Goal: Transaction & Acquisition: Purchase product/service

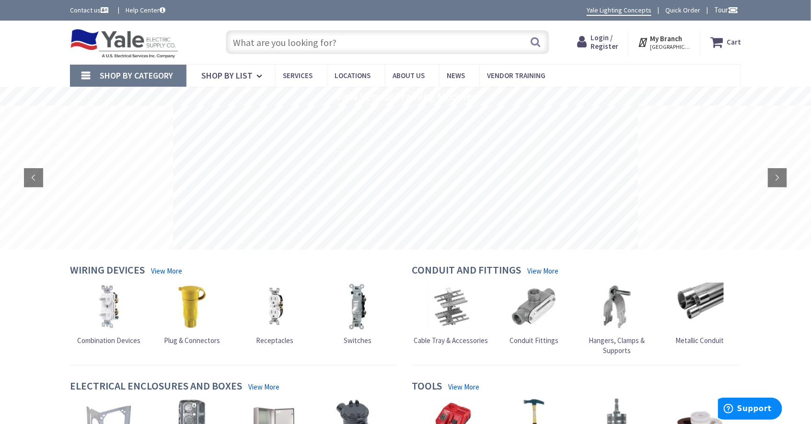
click at [602, 43] on span "Login / Register" at bounding box center [605, 42] width 28 height 18
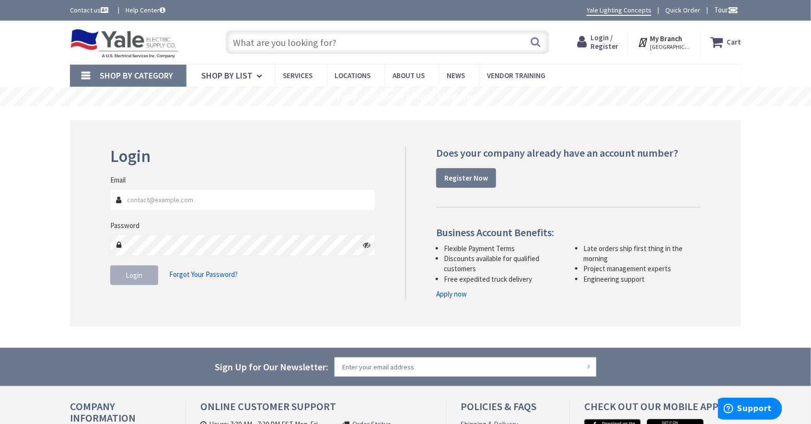
type input "[EMAIL_ADDRESS][DOMAIN_NAME]"
click at [136, 276] on span "Login" at bounding box center [134, 275] width 17 height 9
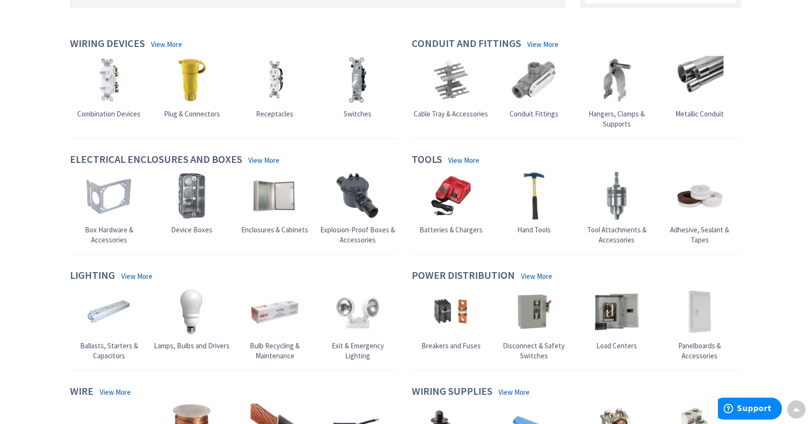
scroll to position [283, 0]
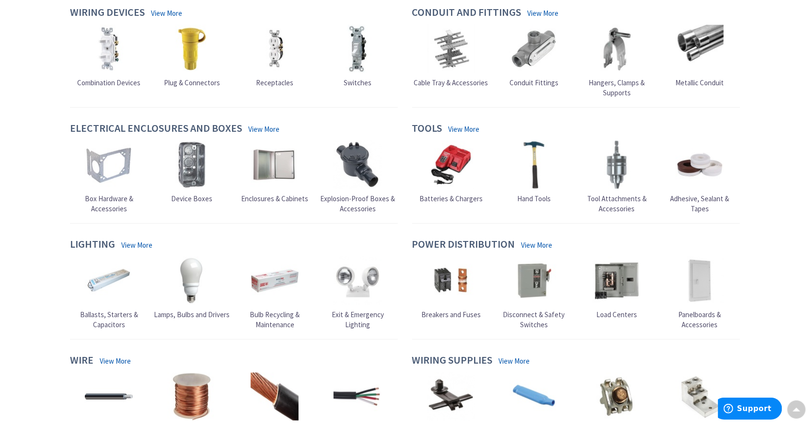
click at [531, 285] on img at bounding box center [534, 281] width 48 height 48
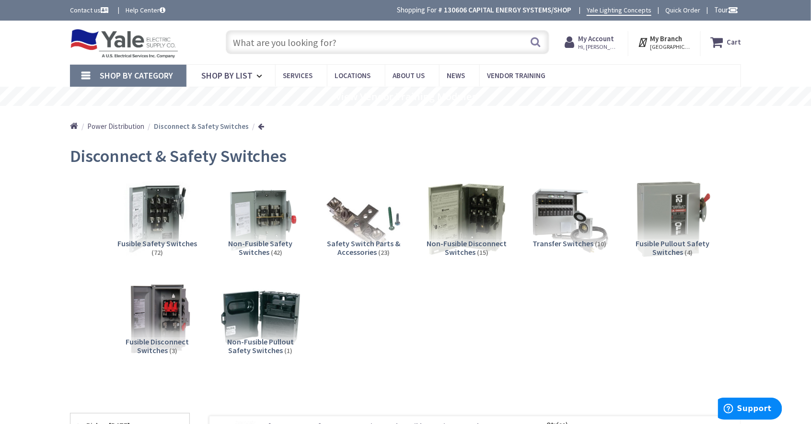
click at [263, 245] on span "Non-Fusible Safety Switches" at bounding box center [261, 248] width 64 height 18
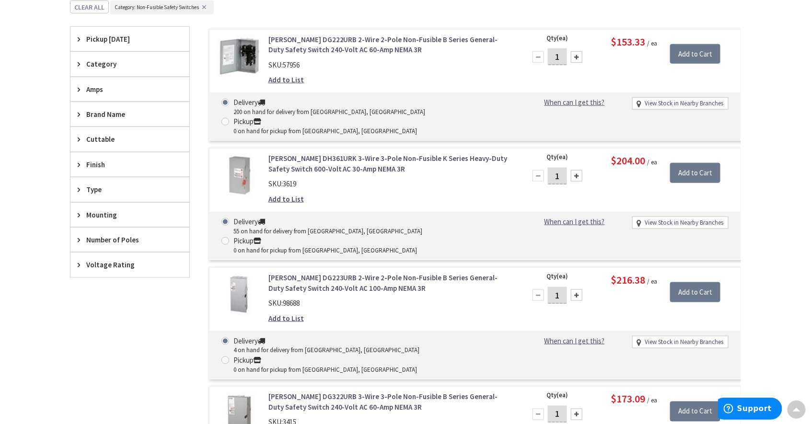
click at [100, 88] on span "Amps" at bounding box center [125, 89] width 78 height 10
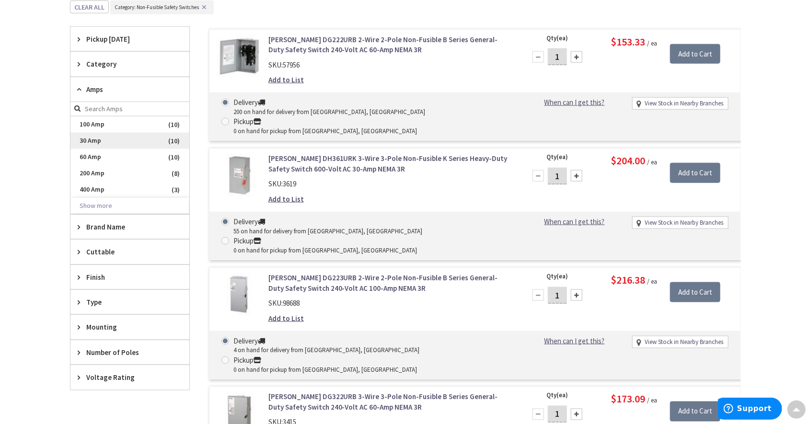
click at [100, 139] on span "30 Amp" at bounding box center [129, 141] width 119 height 16
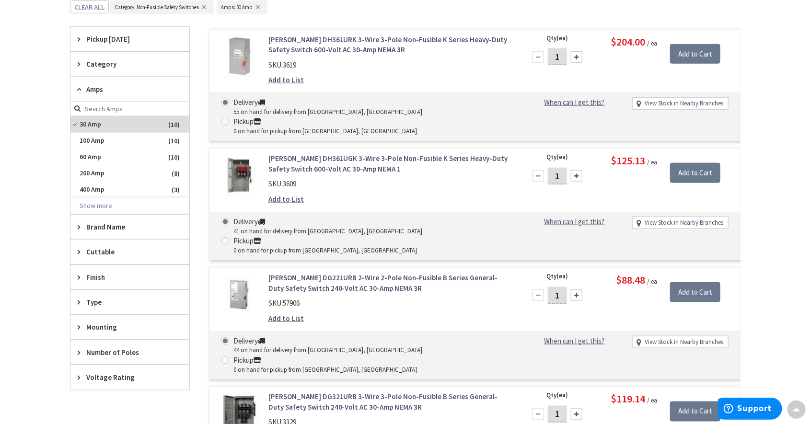
click at [118, 227] on span "Brand Name" at bounding box center [125, 227] width 78 height 10
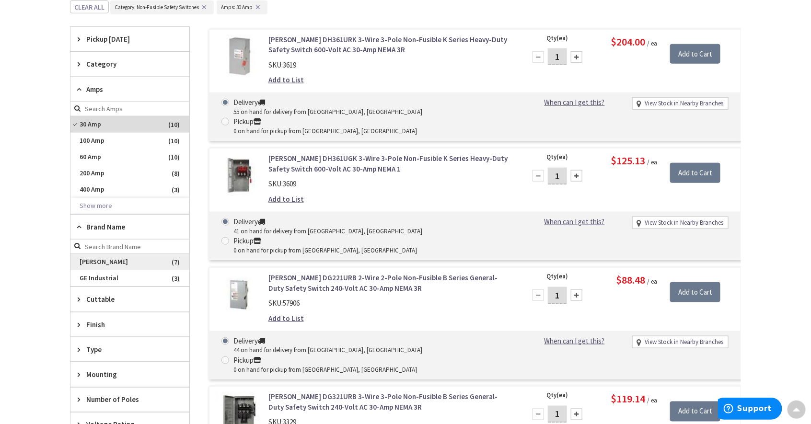
click at [97, 260] on span "Eaton" at bounding box center [129, 262] width 119 height 16
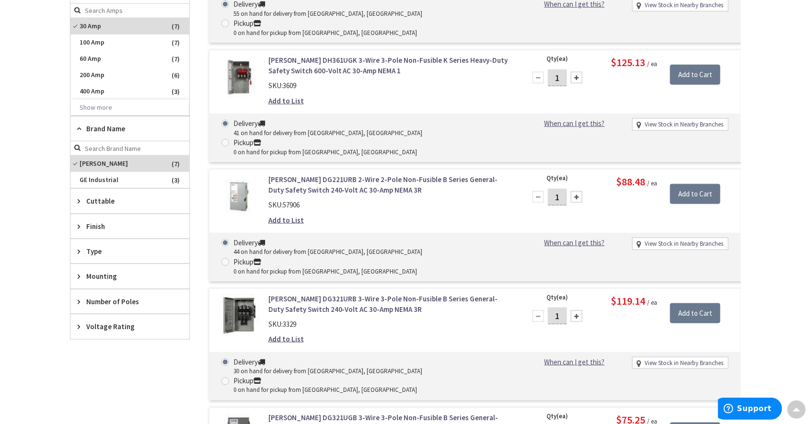
scroll to position [297, 0]
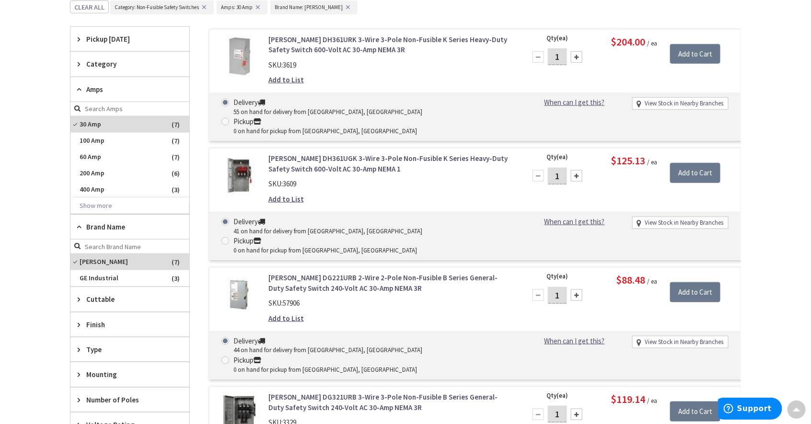
click at [99, 348] on span "Type" at bounding box center [125, 350] width 78 height 10
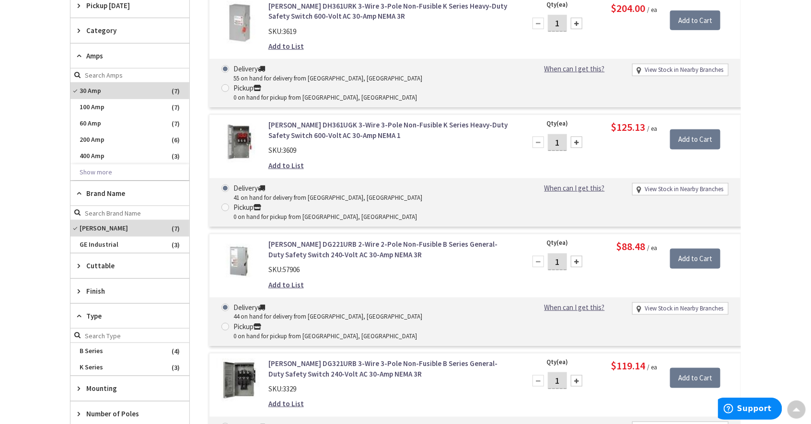
scroll to position [399, 0]
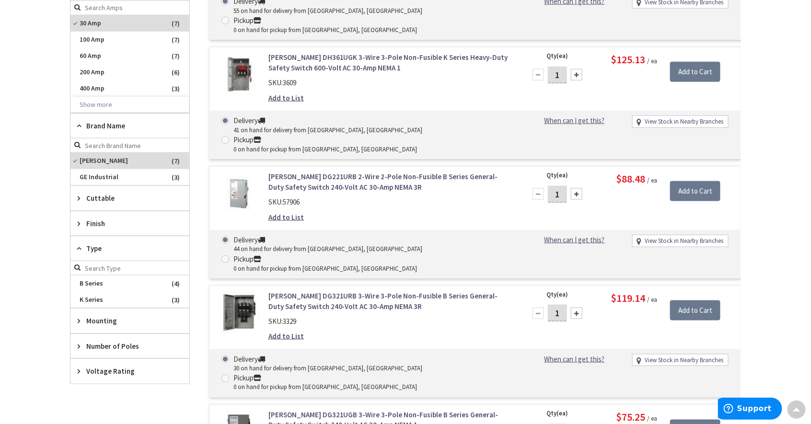
click at [95, 341] on span "Number of Poles" at bounding box center [125, 346] width 78 height 10
click at [83, 381] on span "3" at bounding box center [129, 382] width 119 height 16
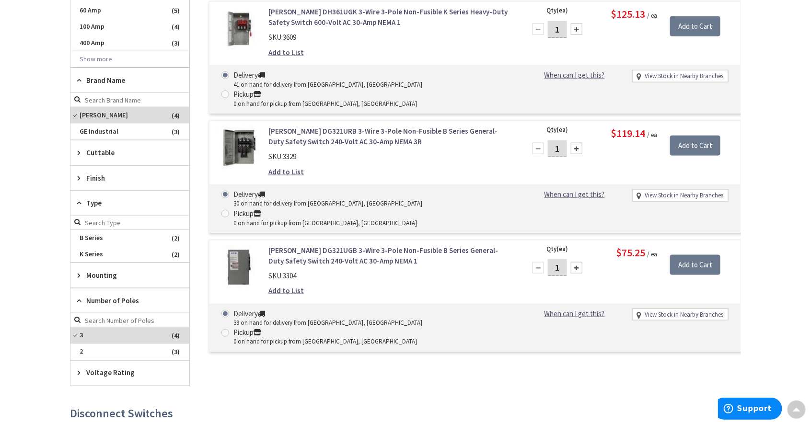
scroll to position [550, 0]
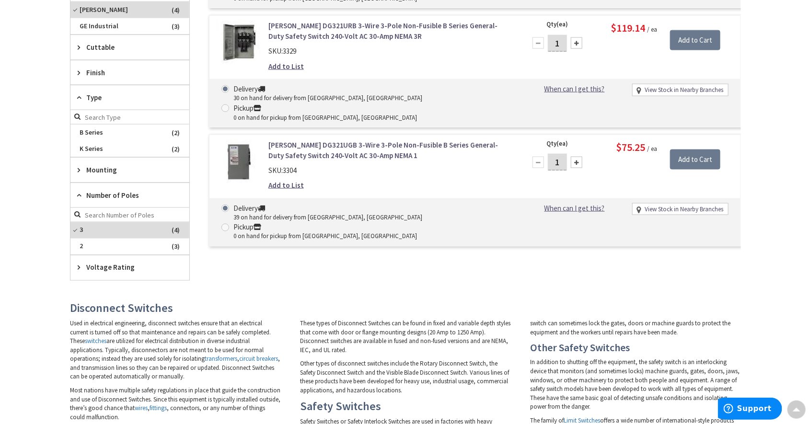
click at [105, 267] on span "Voltage Rating" at bounding box center [125, 268] width 78 height 10
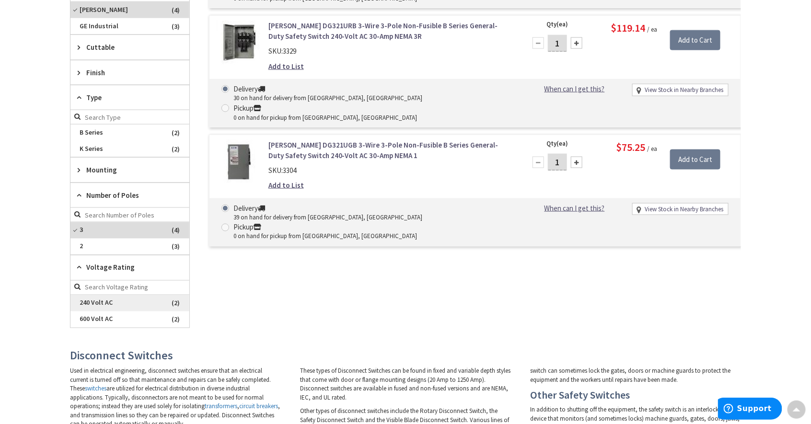
click at [108, 302] on span "240 Volt AC" at bounding box center [129, 303] width 119 height 16
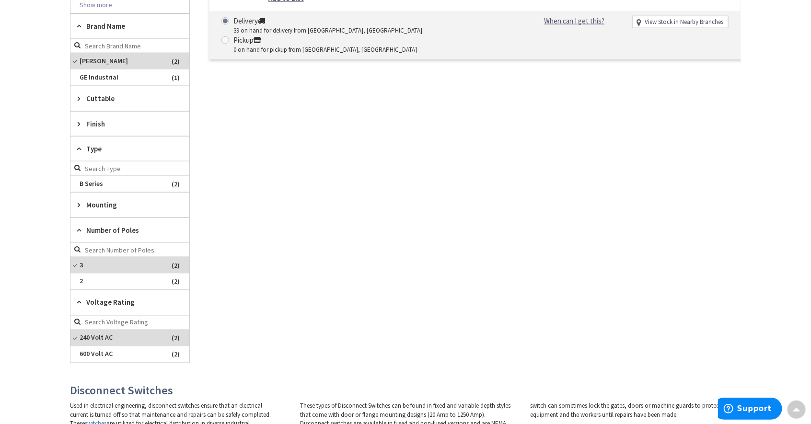
scroll to position [297, 0]
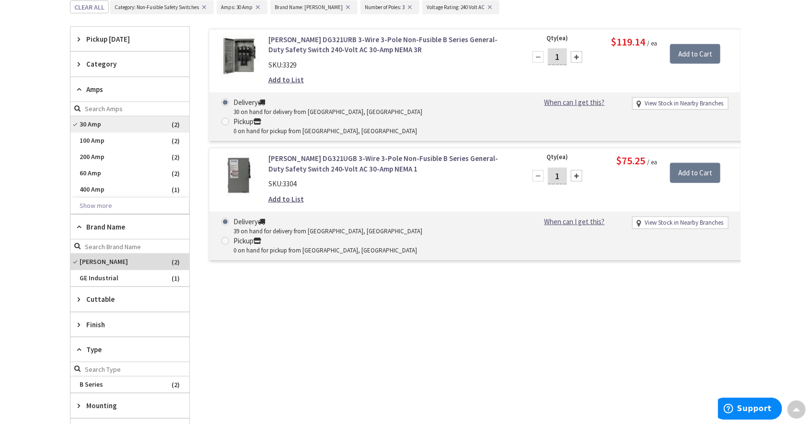
click at [81, 125] on span "30 Amp" at bounding box center [129, 125] width 119 height 16
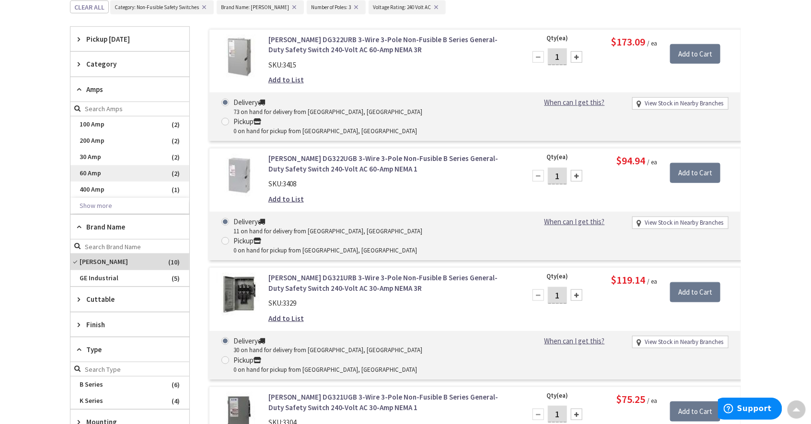
click at [90, 171] on span "60 Amp" at bounding box center [129, 173] width 119 height 16
